Goal: Transaction & Acquisition: Obtain resource

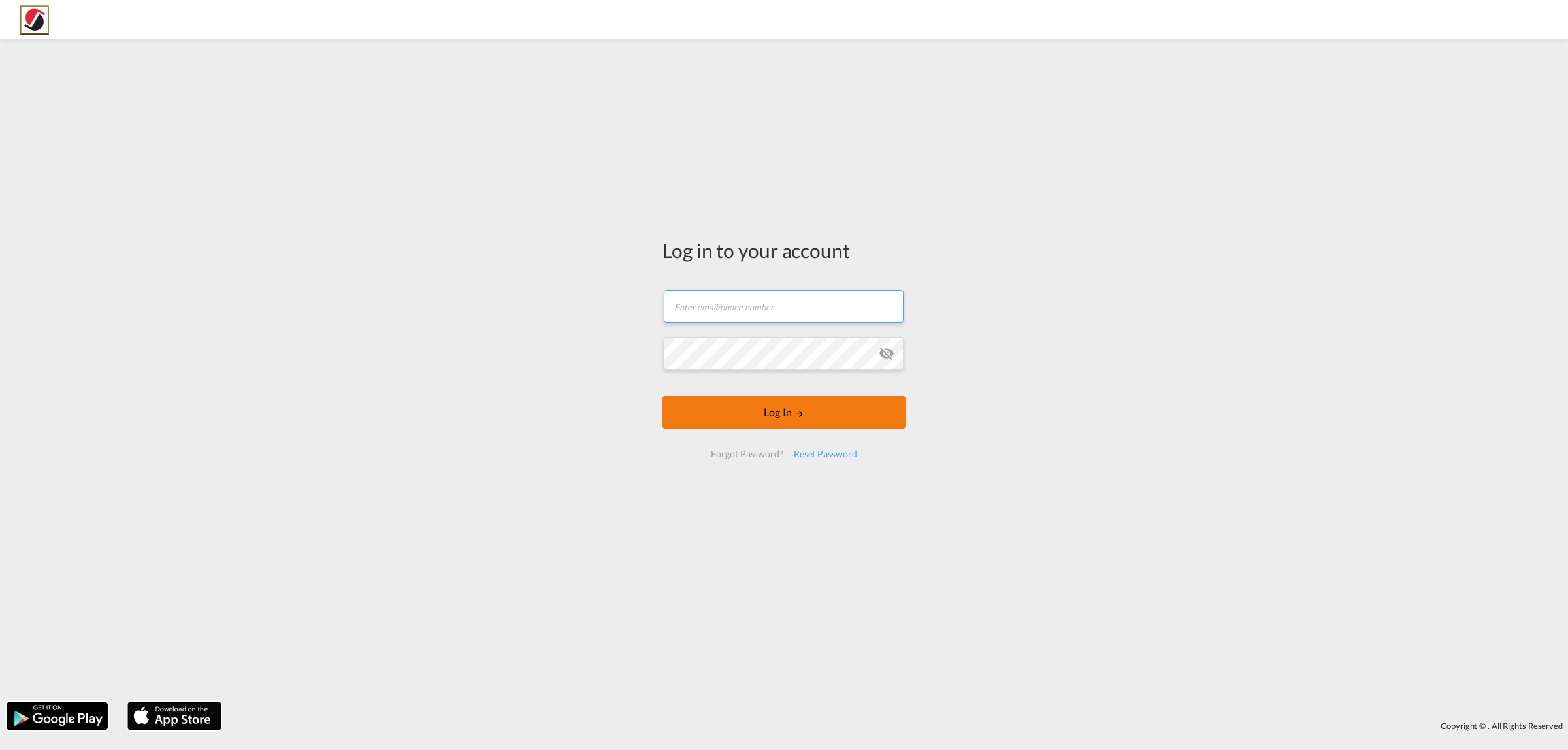
type input "[PERSON_NAME][EMAIL_ADDRESS][PERSON_NAME][DOMAIN_NAME]"
click at [777, 418] on button "Log In" at bounding box center [784, 412] width 243 height 32
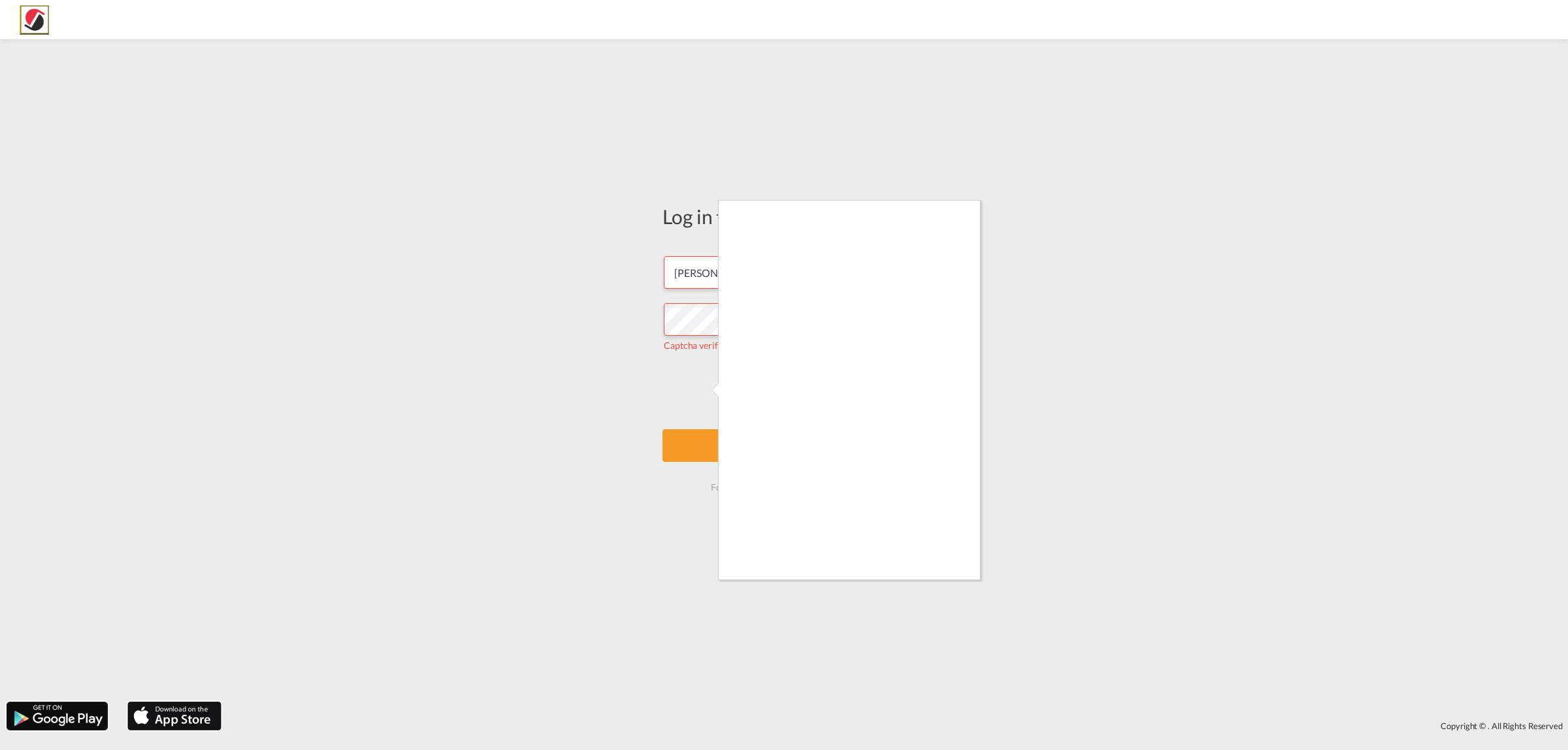
click at [717, 425] on body "Log in to your account [PERSON_NAME][EMAIL_ADDRESS][PERSON_NAME][DOMAIN_NAME] C…" at bounding box center [784, 375] width 1568 height 750
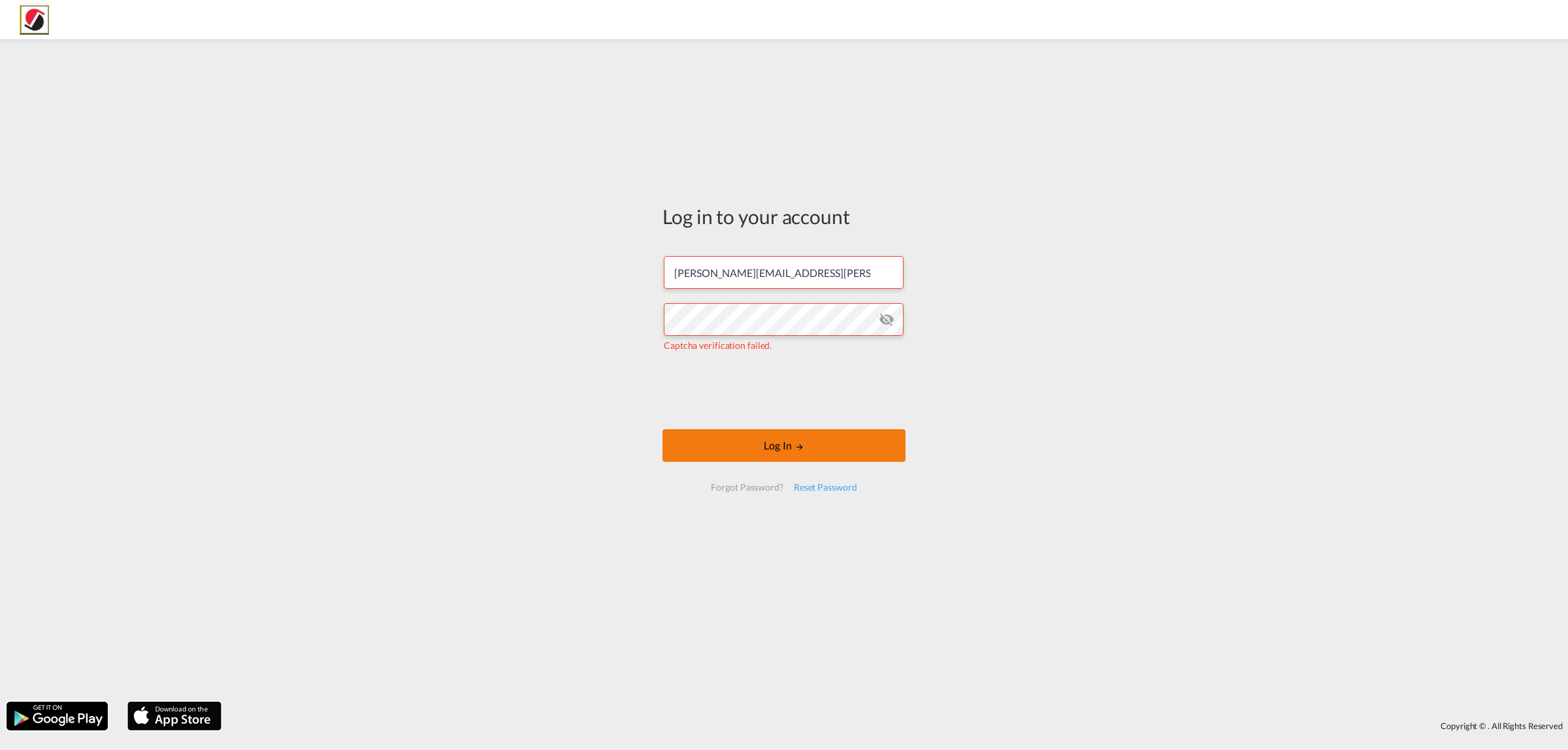
click at [785, 442] on button "Log In" at bounding box center [784, 445] width 243 height 32
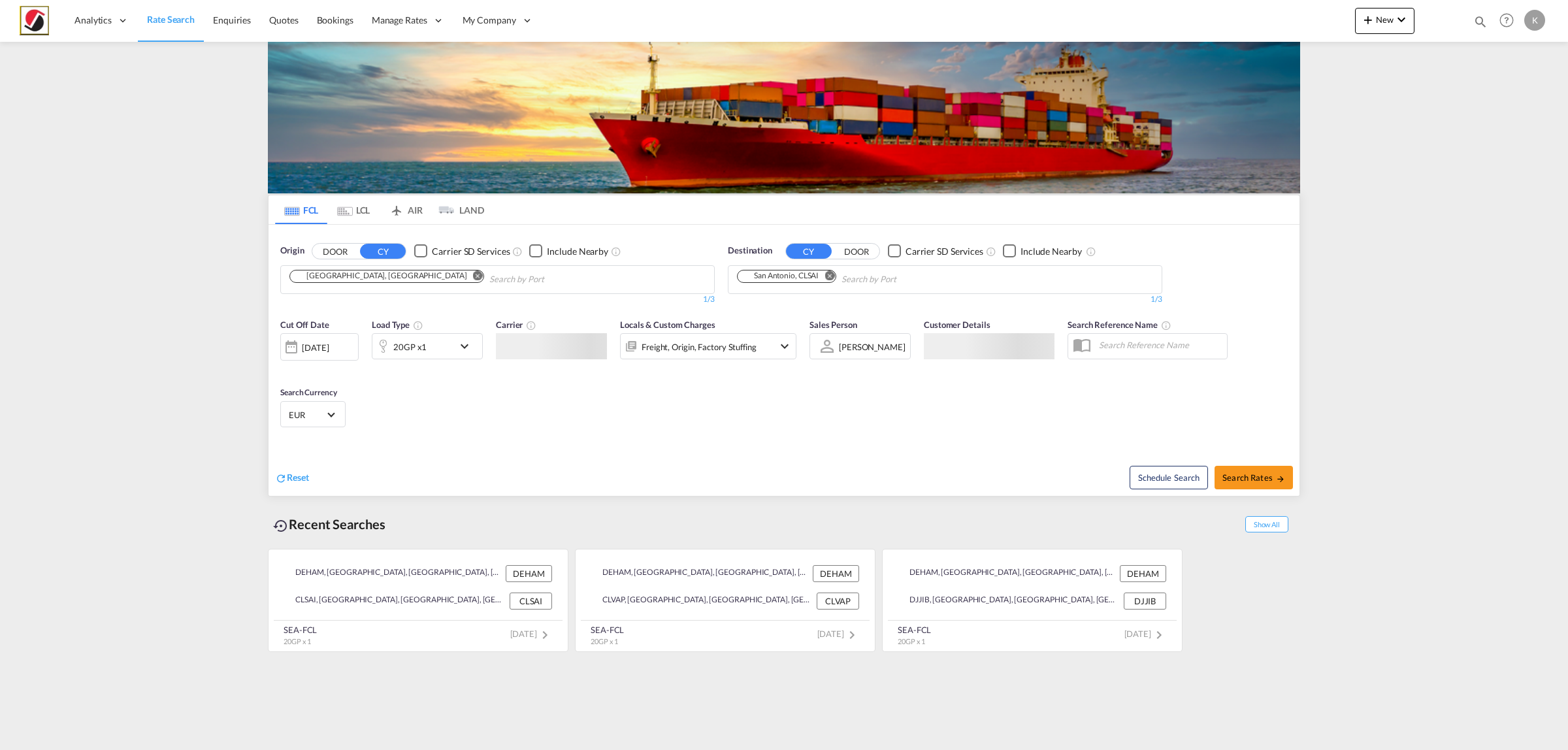
click at [421, 349] on div "20GP x1" at bounding box center [412, 346] width 81 height 26
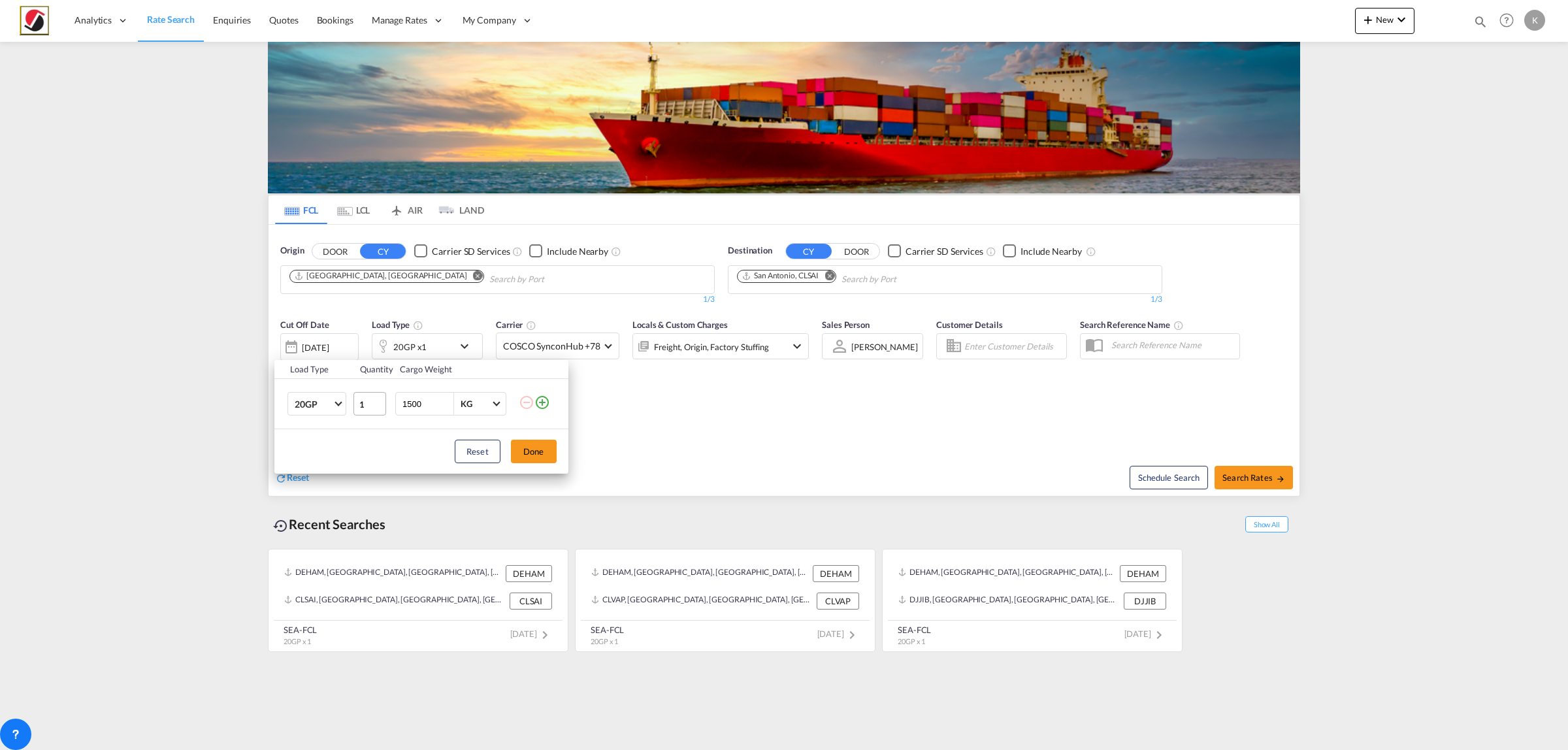
drag, startPoint x: 408, startPoint y: 402, endPoint x: 377, endPoint y: 402, distance: 31.0
click at [377, 402] on tr "20GP 20GP 40GP 40HC 45HC 20RE 40RE 40HR 20OT 40OT 20FR 40FR 40NR 20NR 45S 20TK …" at bounding box center [421, 404] width 294 height 50
type input "11000"
click at [542, 444] on button "Done" at bounding box center [533, 451] width 46 height 23
click at [473, 278] on md-icon "Remove" at bounding box center [478, 275] width 10 height 10
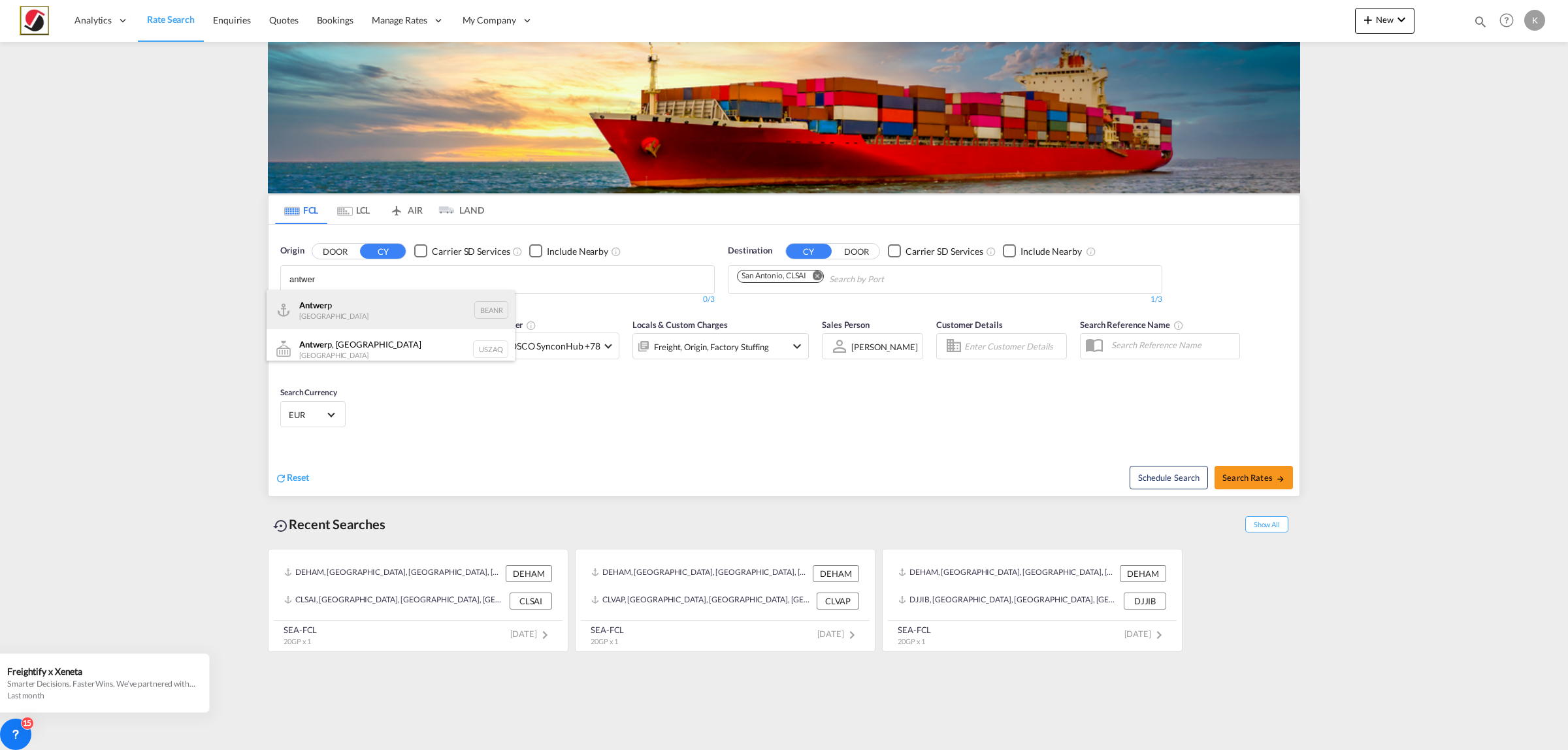
type input "antwer"
click at [364, 312] on div "Antwer p Belgium BEANR" at bounding box center [390, 310] width 248 height 39
click at [1239, 469] on button "Search Rates" at bounding box center [1253, 478] width 78 height 23
type input "BEANR to CLSAI / [DATE]"
